Goal: Transaction & Acquisition: Purchase product/service

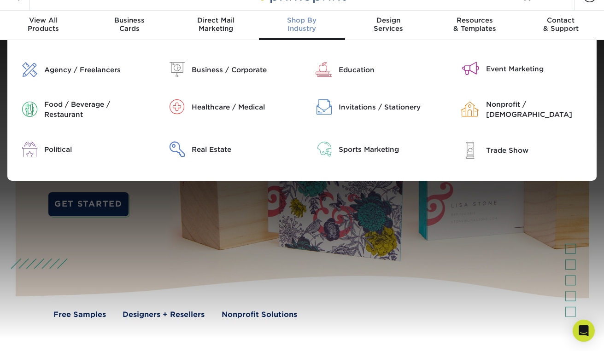
scroll to position [18, 0]
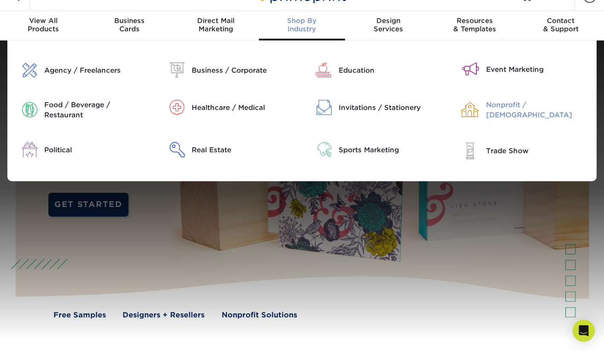
click at [492, 104] on div "Nonprofit / [DEMOGRAPHIC_DATA]" at bounding box center [538, 110] width 104 height 20
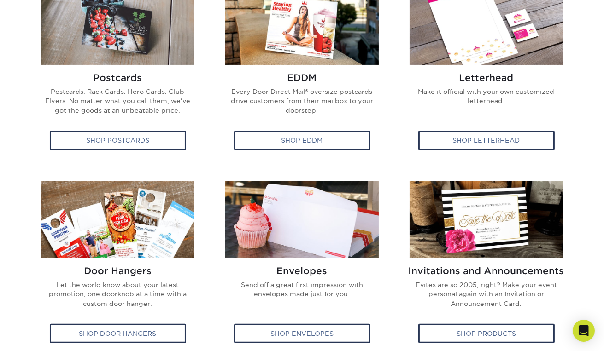
scroll to position [413, 0]
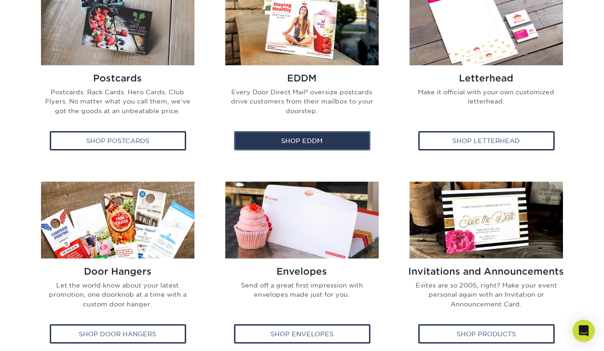
click at [315, 142] on div "Shop EDDM" at bounding box center [302, 140] width 136 height 19
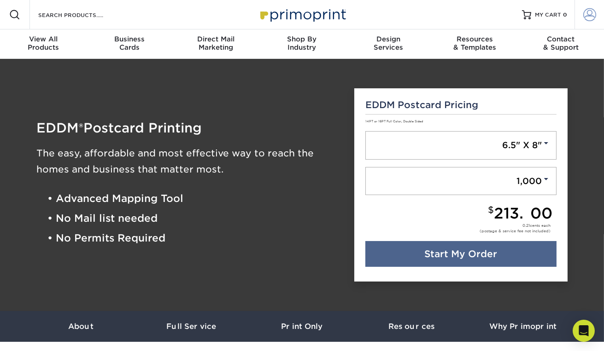
click at [589, 14] on span at bounding box center [589, 14] width 13 height 13
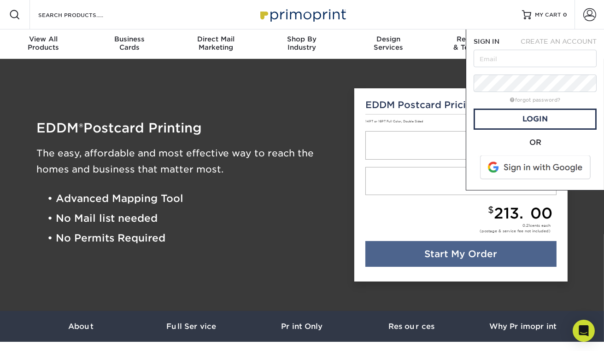
click at [566, 41] on span "CREATE AN ACCOUNT" at bounding box center [558, 41] width 76 height 7
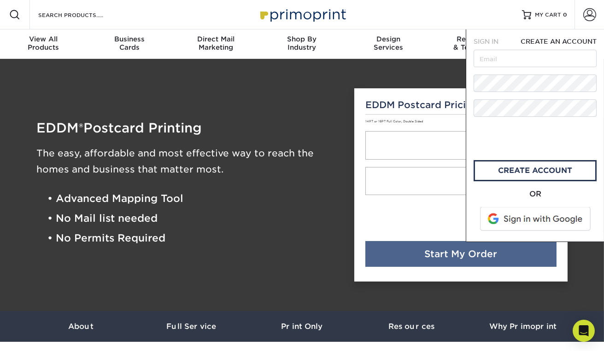
click at [453, 75] on div "EDDM ® Postcard Printing The easy, affordable and most effective way to reach t…" at bounding box center [302, 185] width 552 height 230
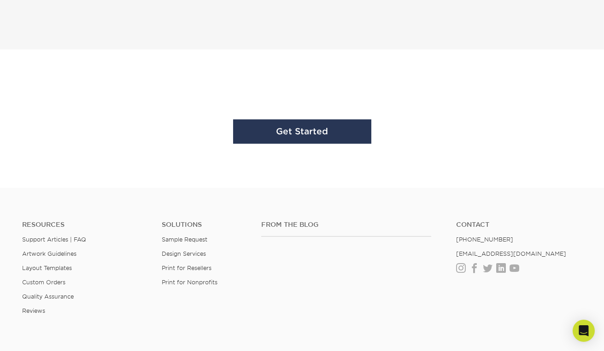
scroll to position [2861, 0]
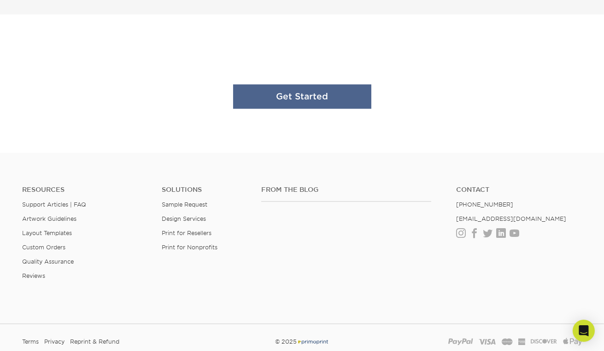
click at [337, 99] on link "Get Started" at bounding box center [302, 96] width 138 height 24
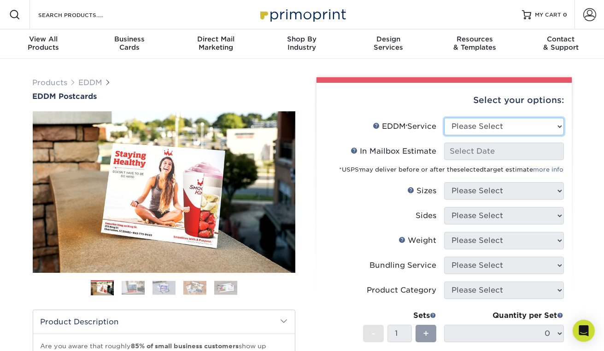
click at [518, 127] on select "Please Select Full Service Print Only" at bounding box center [504, 126] width 120 height 17
select select "full_service"
click at [444, 118] on select "Please Select Full Service Print Only" at bounding box center [504, 126] width 120 height 17
select select "-1"
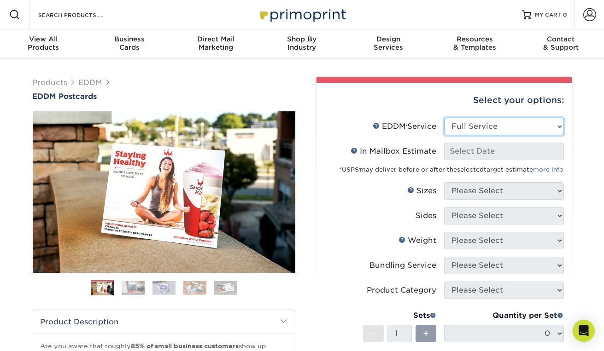
select select "-1"
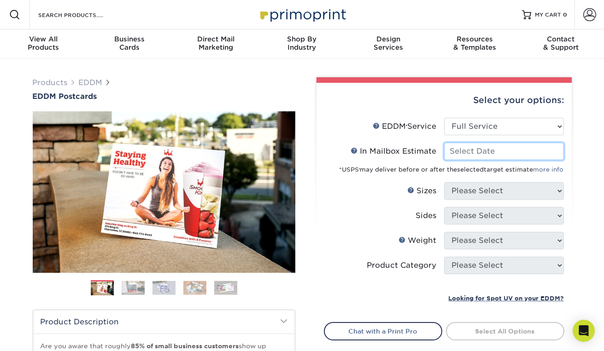
click at [511, 153] on input "In Mailbox Estimate Help In Mailbox Estimate" at bounding box center [504, 151] width 120 height 17
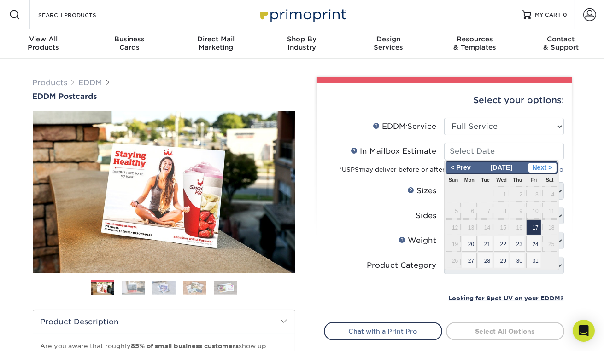
click at [545, 165] on span "Next >" at bounding box center [542, 168] width 28 height 10
click at [468, 194] on span "1" at bounding box center [468, 194] width 15 height 16
type input "2025-12-01"
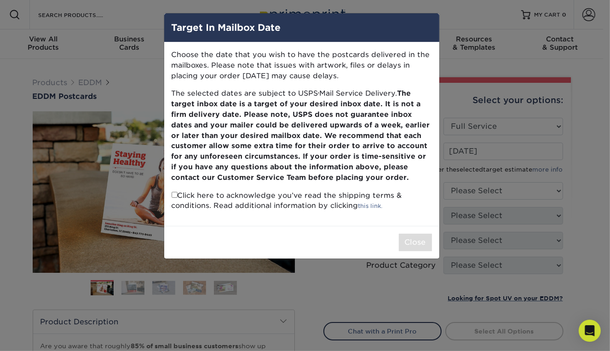
click at [174, 196] on input "checkbox" at bounding box center [175, 195] width 6 height 6
checkbox input "true"
click at [412, 241] on button "Close" at bounding box center [415, 242] width 33 height 17
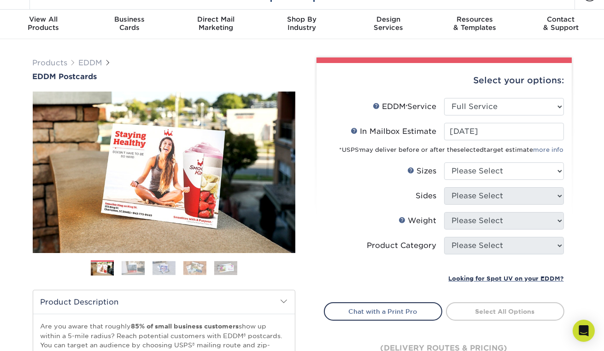
scroll to position [23, 0]
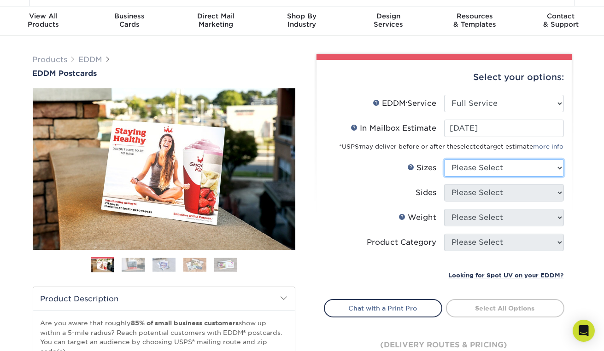
click at [508, 168] on select "Please Select 4.5" x 12" 6" x 12" 6.5" x 8" 6.5" x 9" 6.5" x 12" 7" x 8.5" 8" x…" at bounding box center [504, 167] width 120 height 17
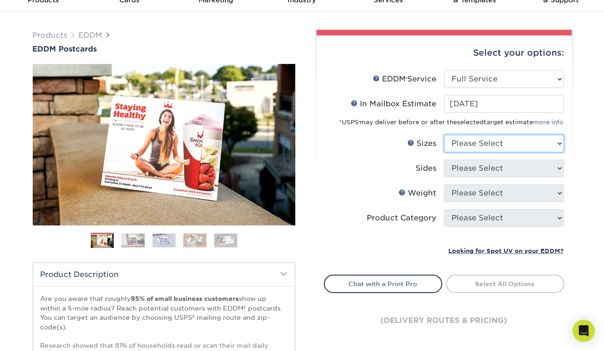
scroll to position [44, 0]
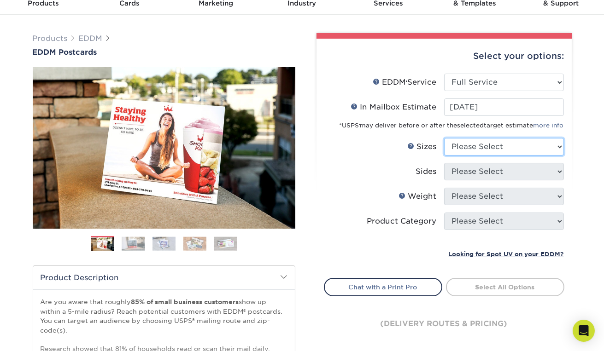
click at [459, 145] on select "Please Select 4.5" x 12" 6" x 12" 6.5" x 8" 6.5" x 9" 6.5" x 12" 7" x 8.5" 8" x…" at bounding box center [504, 146] width 120 height 17
select select "6.50x9.00"
click at [444, 138] on select "Please Select 4.5" x 12" 6" x 12" 6.5" x 8" 6.5" x 9" 6.5" x 12" 7" x 8.5" 8" x…" at bounding box center [504, 146] width 120 height 17
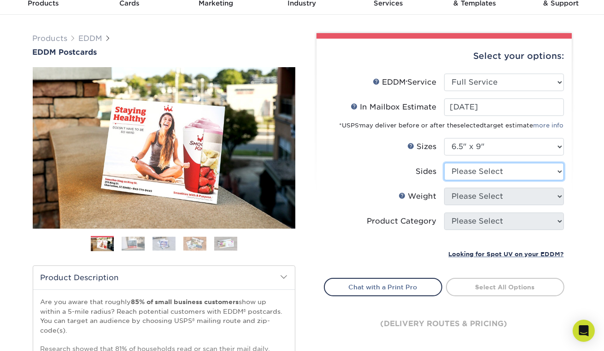
click at [478, 174] on select "Please Select Print Both Sides Print Front Only" at bounding box center [504, 171] width 120 height 17
select select "13abbda7-1d64-4f25-8bb2-c179b224825d"
click at [444, 163] on select "Please Select Print Both Sides Print Front Only" at bounding box center [504, 171] width 120 height 17
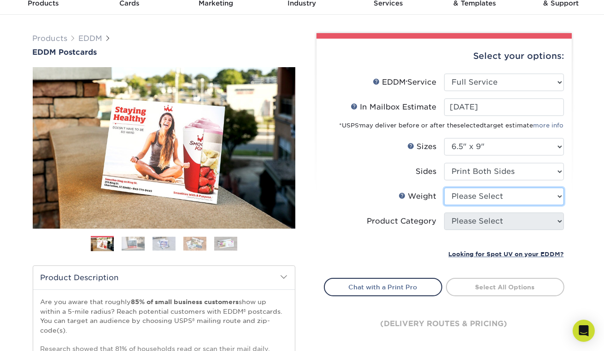
click at [491, 200] on select "Please Select 16PT 14PT" at bounding box center [504, 196] width 120 height 17
click at [463, 202] on select "Please Select 16PT 14PT" at bounding box center [504, 196] width 120 height 17
select select "14PT"
click at [444, 188] on select "Please Select 16PT 14PT" at bounding box center [504, 196] width 120 height 17
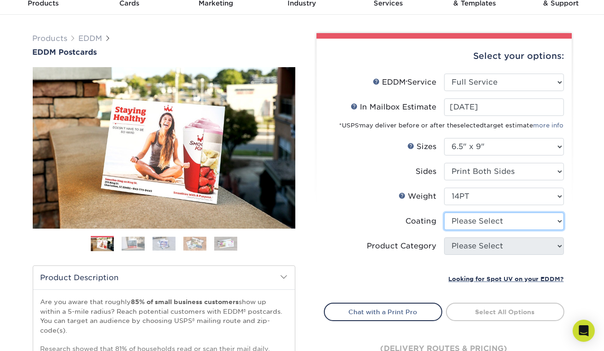
click at [466, 221] on select at bounding box center [504, 221] width 120 height 17
select select "ae367451-b2b8-45df-a344-0f05b6a12993"
click at [444, 213] on select at bounding box center [504, 221] width 120 height 17
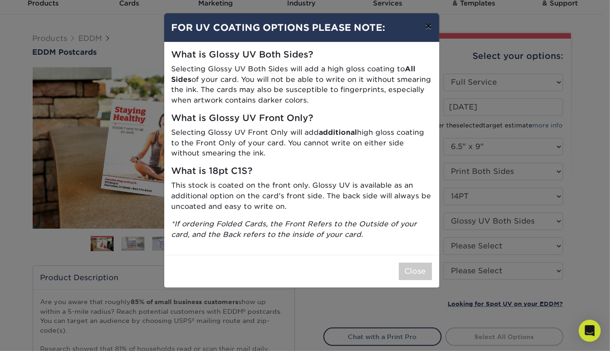
click at [429, 27] on button "×" at bounding box center [428, 26] width 21 height 26
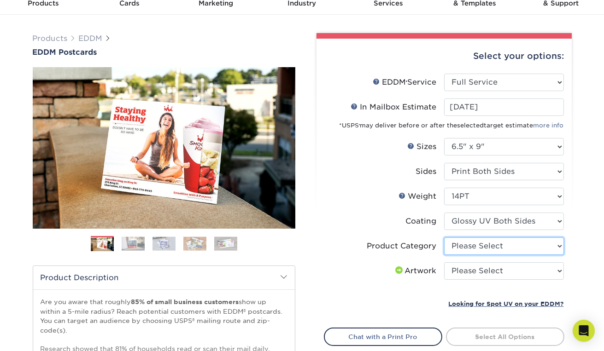
click at [483, 251] on select "Please Select Postcards" at bounding box center [504, 246] width 120 height 17
click at [505, 250] on select "Please Select Postcards" at bounding box center [504, 246] width 120 height 17
click at [584, 228] on div "Products EDDM EDDM Postcards Previous Next" at bounding box center [302, 261] width 604 height 492
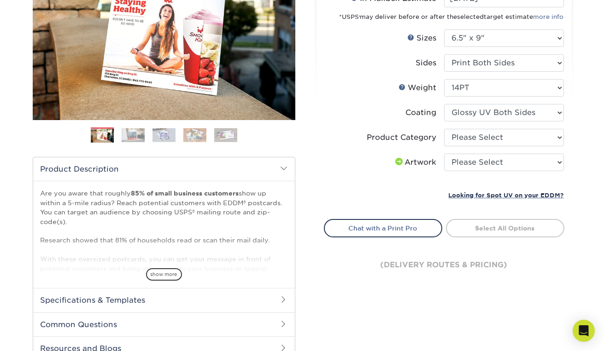
scroll to position [153, 0]
click at [516, 156] on select "Please Select I will upload files I need a design - $150" at bounding box center [504, 162] width 120 height 17
select select "upload"
click at [444, 154] on select "Please Select I will upload files I need a design - $150" at bounding box center [504, 162] width 120 height 17
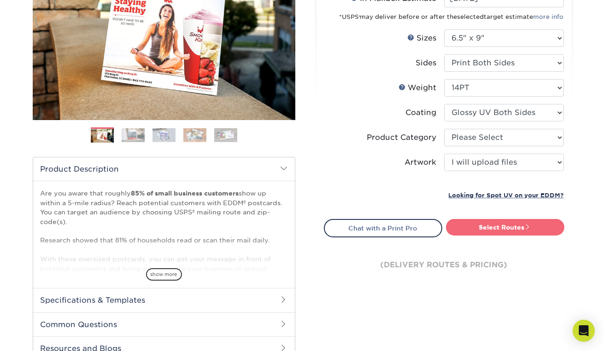
click at [516, 225] on link "Select Routes" at bounding box center [505, 227] width 118 height 17
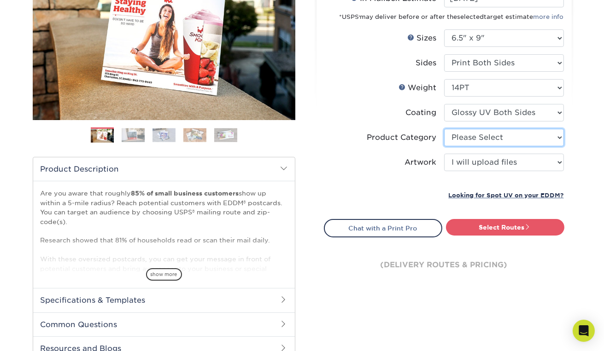
click at [460, 138] on select "Please Select Postcards" at bounding box center [504, 137] width 120 height 17
select select "9b7272e0-d6c8-4c3c-8e97-d3a1bcdab858"
click at [444, 129] on select "Please Select Postcards" at bounding box center [504, 137] width 120 height 17
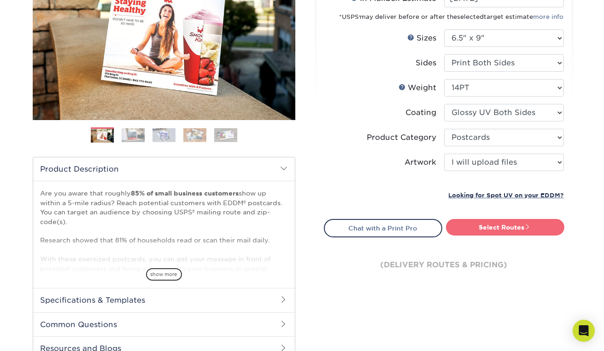
click at [484, 225] on link "Select Routes" at bounding box center [505, 227] width 118 height 17
click at [501, 232] on link "Select Routes" at bounding box center [505, 227] width 118 height 17
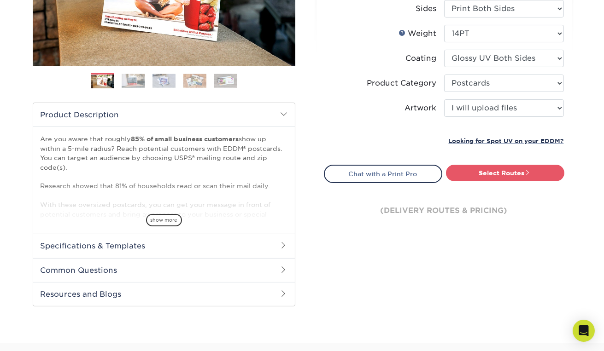
scroll to position [206, 0]
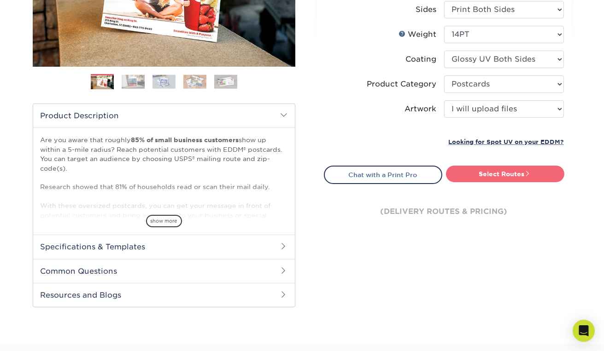
click at [516, 176] on link "Select Routes" at bounding box center [505, 174] width 118 height 17
click at [514, 176] on link "Select Routes" at bounding box center [505, 174] width 118 height 17
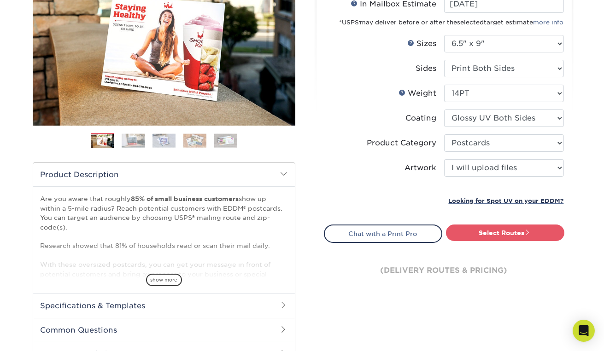
scroll to position [151, 0]
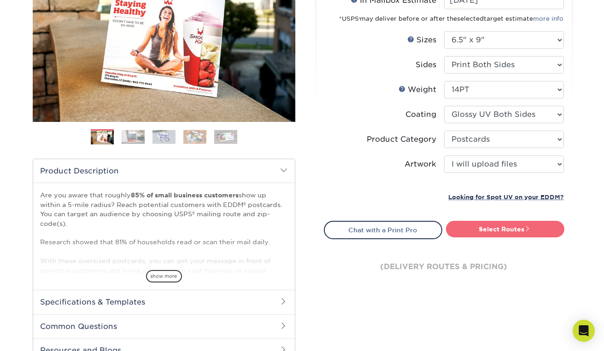
click at [506, 233] on link "Select Routes" at bounding box center [505, 229] width 118 height 17
click at [508, 221] on link "Select Routes" at bounding box center [505, 229] width 118 height 17
click at [506, 226] on link "Select Routes" at bounding box center [505, 229] width 118 height 17
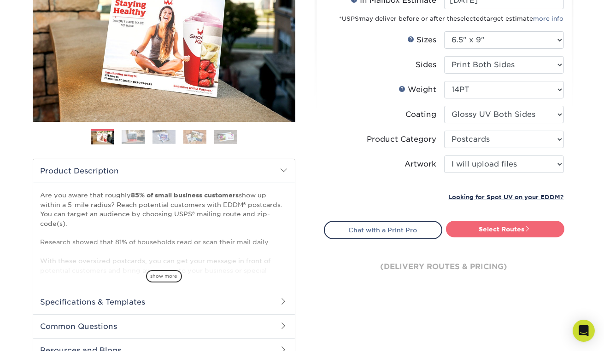
click at [506, 226] on link "Select Routes" at bounding box center [505, 229] width 118 height 17
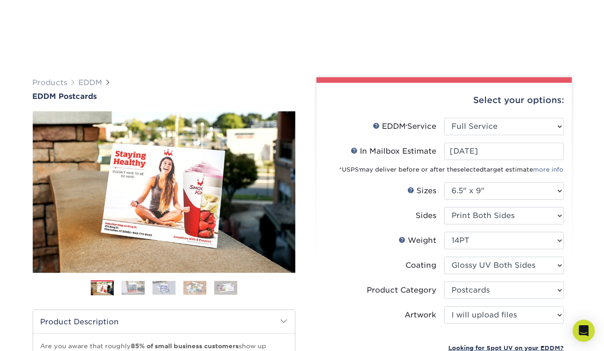
scroll to position [90, 0]
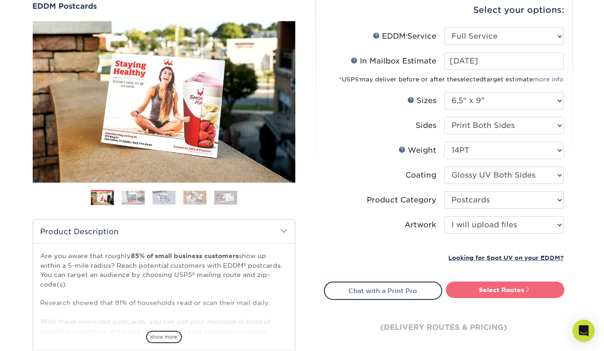
click at [506, 288] on link "Select Routes" at bounding box center [505, 290] width 118 height 17
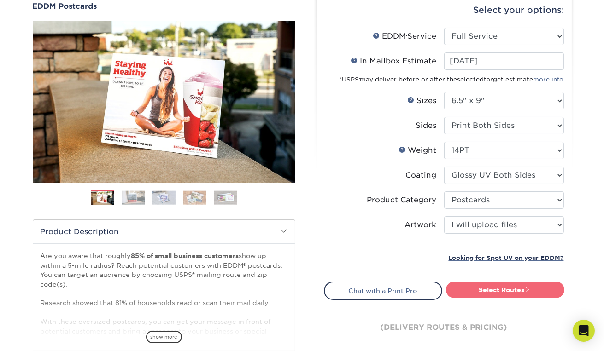
click at [506, 288] on link "Select Routes" at bounding box center [505, 290] width 118 height 17
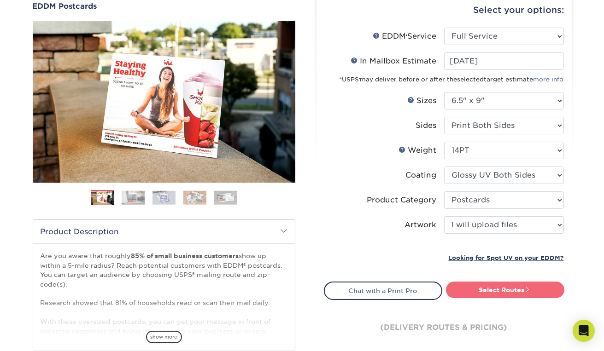
click at [506, 288] on link "Select Routes" at bounding box center [505, 290] width 118 height 17
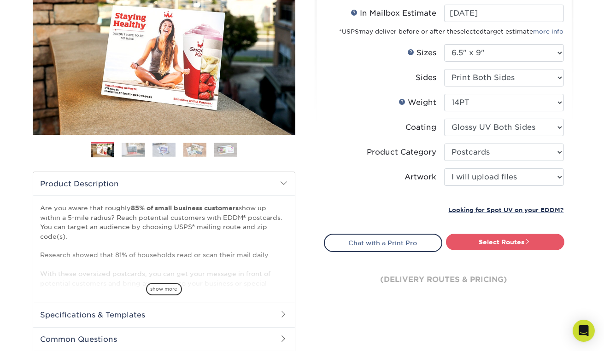
scroll to position [140, 0]
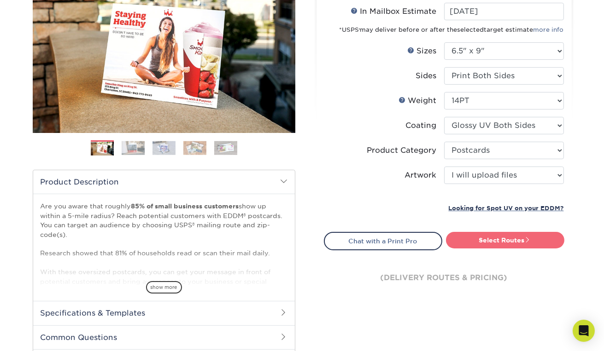
click at [515, 240] on link "Select Routes" at bounding box center [505, 240] width 118 height 17
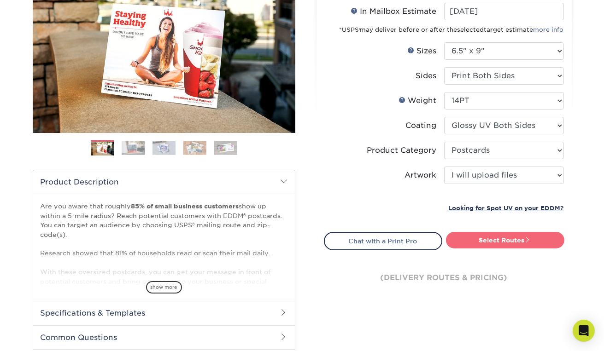
click at [515, 240] on link "Select Routes" at bounding box center [505, 240] width 118 height 17
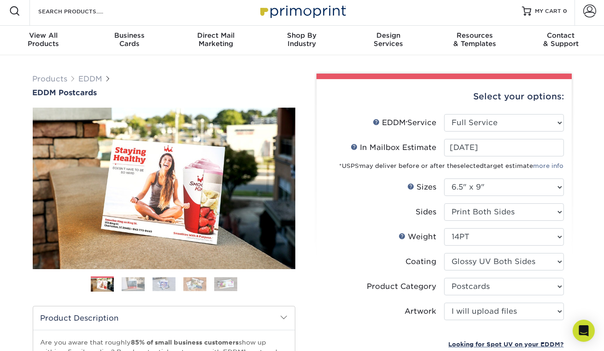
scroll to position [0, 0]
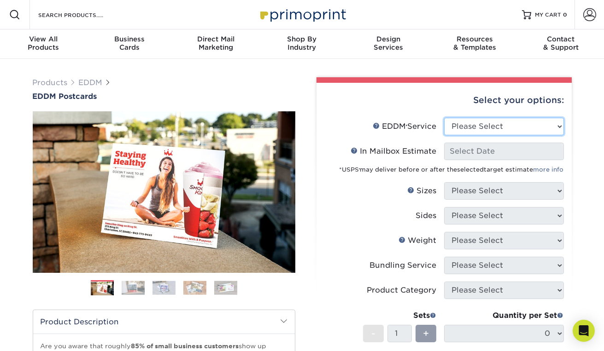
click at [523, 134] on select "Please Select Full Service Print Only" at bounding box center [504, 126] width 120 height 17
select select "full_service"
click at [444, 118] on select "Please Select Full Service Print Only" at bounding box center [504, 126] width 120 height 17
select select "-1"
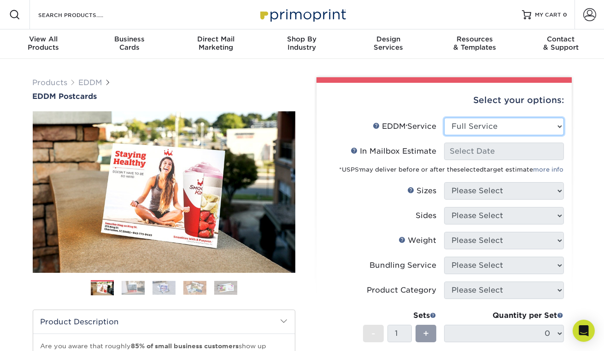
select select "-1"
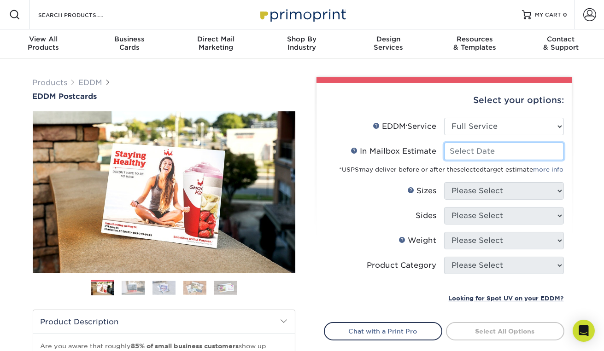
click at [506, 155] on input "In Mailbox Estimate Help In Mailbox Estimate" at bounding box center [504, 151] width 120 height 17
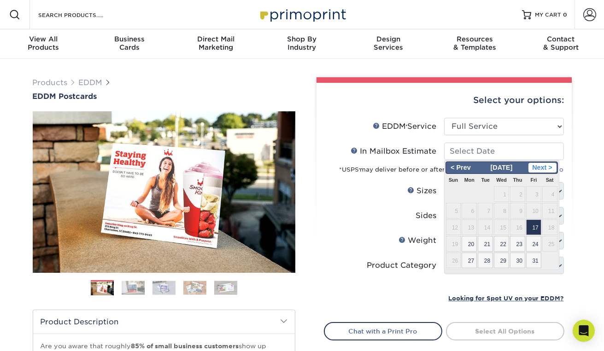
click at [546, 166] on span "Next >" at bounding box center [542, 168] width 28 height 10
click at [475, 193] on span "1" at bounding box center [468, 194] width 15 height 16
type input "2025-12-01"
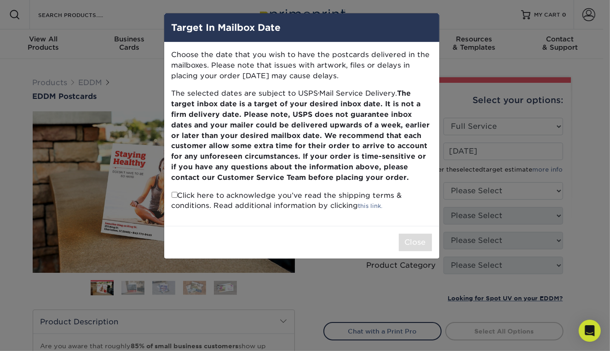
click at [173, 196] on input "checkbox" at bounding box center [175, 195] width 6 height 6
checkbox input "true"
click at [414, 238] on button "Close" at bounding box center [415, 242] width 33 height 17
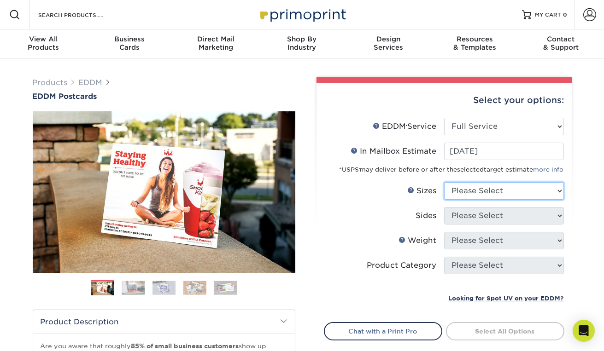
click at [496, 184] on select "Please Select 4.5" x 12" 6" x 12" 6.5" x 8" 6.5" x 9" 6.5" x 12" 7" x 8.5" 8" x…" at bounding box center [504, 190] width 120 height 17
select select "6.50x9.00"
click at [444, 182] on select "Please Select 4.5" x 12" 6" x 12" 6.5" x 8" 6.5" x 9" 6.5" x 12" 7" x 8.5" 8" x…" at bounding box center [504, 190] width 120 height 17
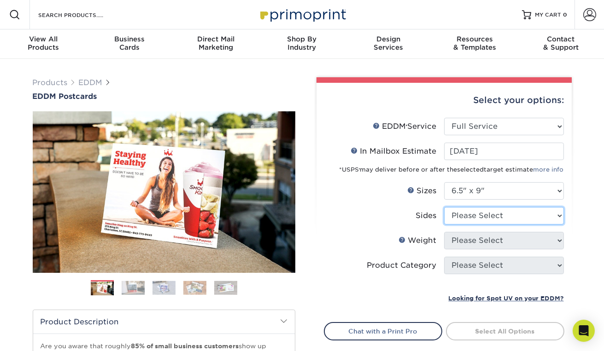
click at [494, 211] on select "Please Select Print Both Sides Print Front Only" at bounding box center [504, 215] width 120 height 17
select select "13abbda7-1d64-4f25-8bb2-c179b224825d"
click at [444, 207] on select "Please Select Print Both Sides Print Front Only" at bounding box center [504, 215] width 120 height 17
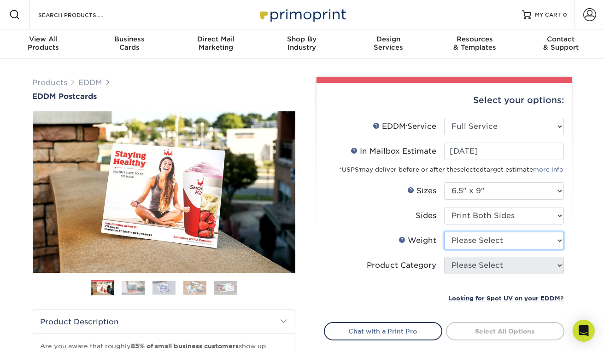
click at [502, 240] on select "Please Select 16PT 14PT" at bounding box center [504, 240] width 120 height 17
select select "14PT"
click at [444, 232] on select "Please Select 16PT 14PT" at bounding box center [504, 240] width 120 height 17
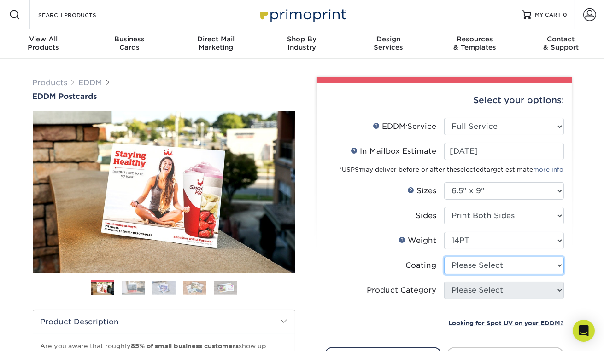
click at [495, 262] on select at bounding box center [504, 265] width 120 height 17
select select "ae367451-b2b8-45df-a344-0f05b6a12993"
click at [444, 257] on select at bounding box center [504, 265] width 120 height 17
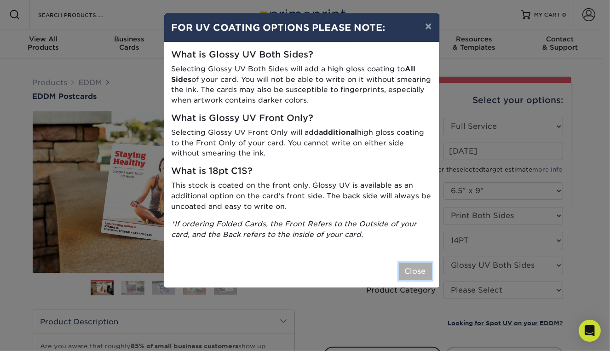
click at [410, 270] on button "Close" at bounding box center [415, 271] width 33 height 17
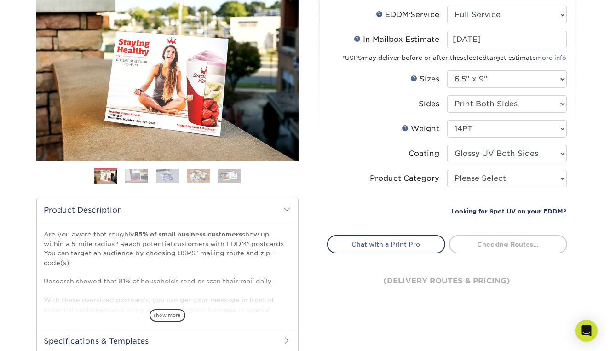
scroll to position [112, 0]
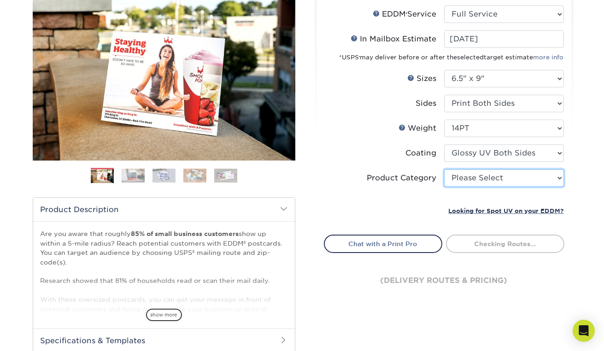
click at [500, 180] on select "Please Select Postcards" at bounding box center [504, 177] width 120 height 17
select select "9b7272e0-d6c8-4c3c-8e97-d3a1bcdab858"
click at [444, 169] on select "Please Select Postcards" at bounding box center [504, 177] width 120 height 17
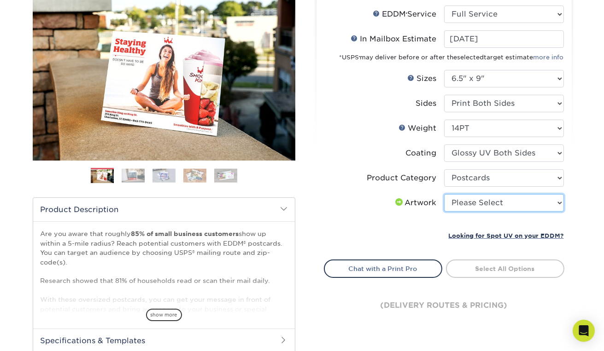
click at [492, 207] on select "Please Select I will upload files I need a design - $150" at bounding box center [504, 202] width 120 height 17
select select "upload"
click at [444, 194] on select "Please Select I will upload files I need a design - $150" at bounding box center [504, 202] width 120 height 17
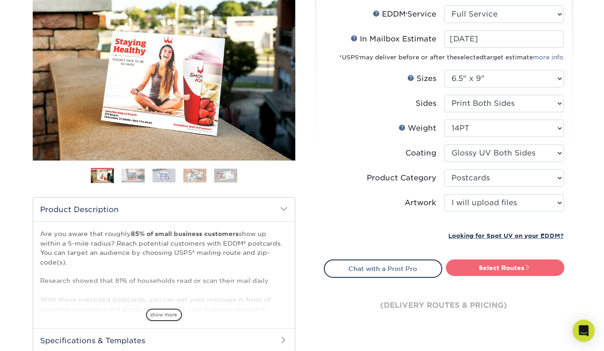
click at [506, 273] on link "Select Routes" at bounding box center [505, 268] width 118 height 17
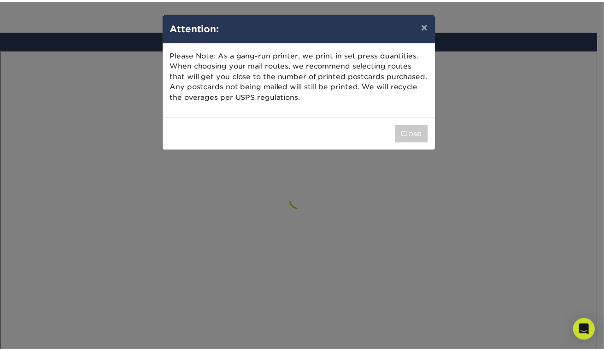
scroll to position [536, 0]
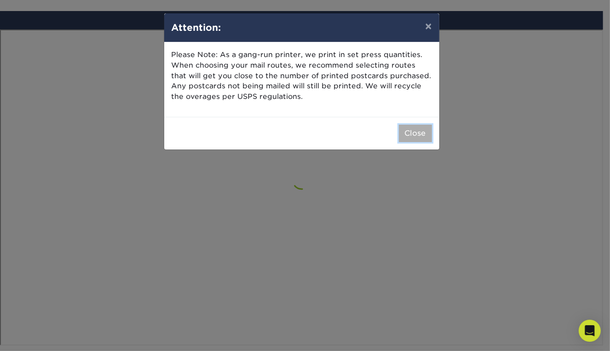
click at [419, 135] on button "Close" at bounding box center [415, 133] width 33 height 17
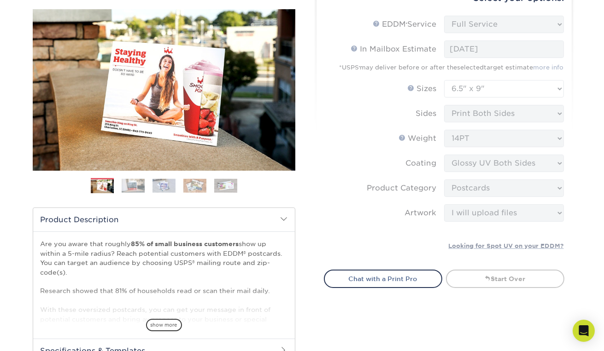
scroll to position [104, 0]
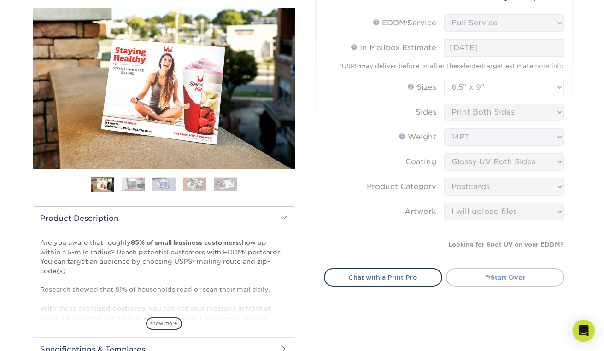
click at [497, 276] on link "Start Over" at bounding box center [505, 277] width 118 height 18
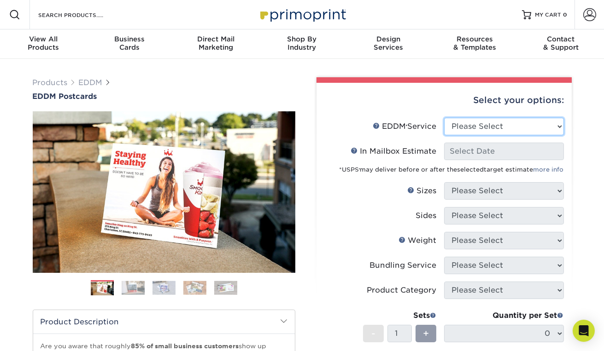
click at [512, 130] on select "Please Select Full Service Print Only" at bounding box center [504, 126] width 120 height 17
select select "full_service"
click at [444, 118] on select "Please Select Full Service Print Only" at bounding box center [504, 126] width 120 height 17
select select "-1"
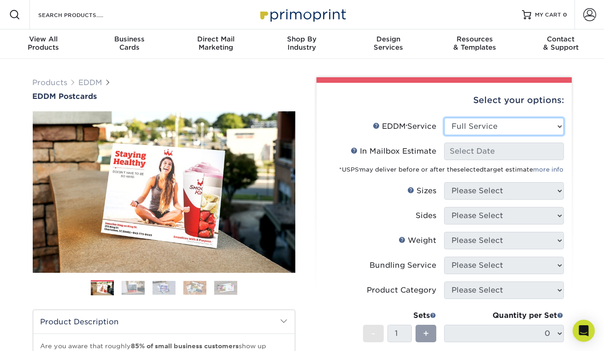
select select "-1"
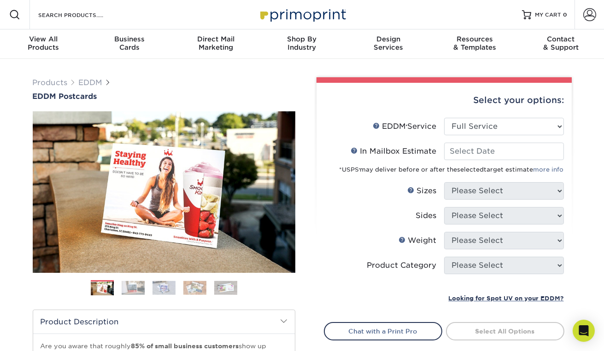
click at [505, 202] on li "Sizes Help Sizes Please Select 4.5" x 12" 6" x 12" 6.5" x 8" 6.5" x 9" 6.5" x 1…" at bounding box center [443, 194] width 239 height 25
click at [497, 153] on input "In Mailbox Estimate Help In Mailbox Estimate" at bounding box center [504, 151] width 120 height 17
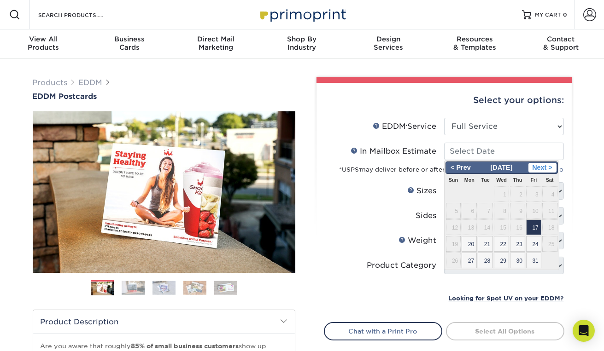
click at [549, 165] on span "Next >" at bounding box center [542, 168] width 28 height 10
click at [523, 228] on span "13" at bounding box center [517, 228] width 15 height 16
type input "[DATE]"
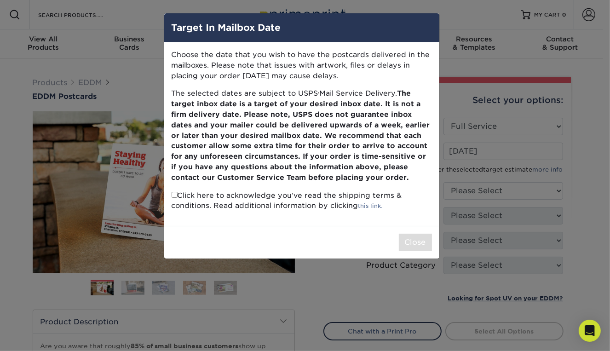
click at [174, 195] on input "checkbox" at bounding box center [175, 195] width 6 height 6
checkbox input "true"
click at [418, 244] on button "Close" at bounding box center [415, 242] width 33 height 17
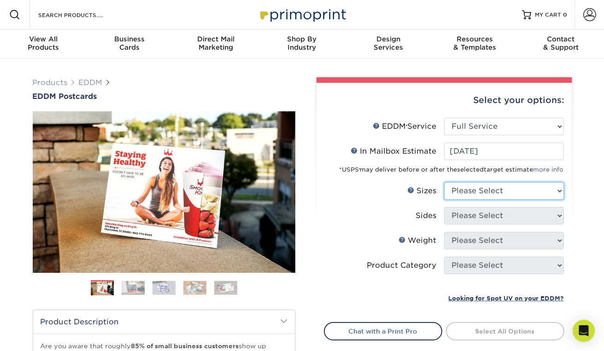
click at [495, 194] on select "Please Select 4.5" x 12" 6" x 12" 6.5" x 8" 6.5" x 9" 6.5" x 12" 7" x 8.5" 8" x…" at bounding box center [504, 190] width 120 height 17
